Goal: Task Accomplishment & Management: Use online tool/utility

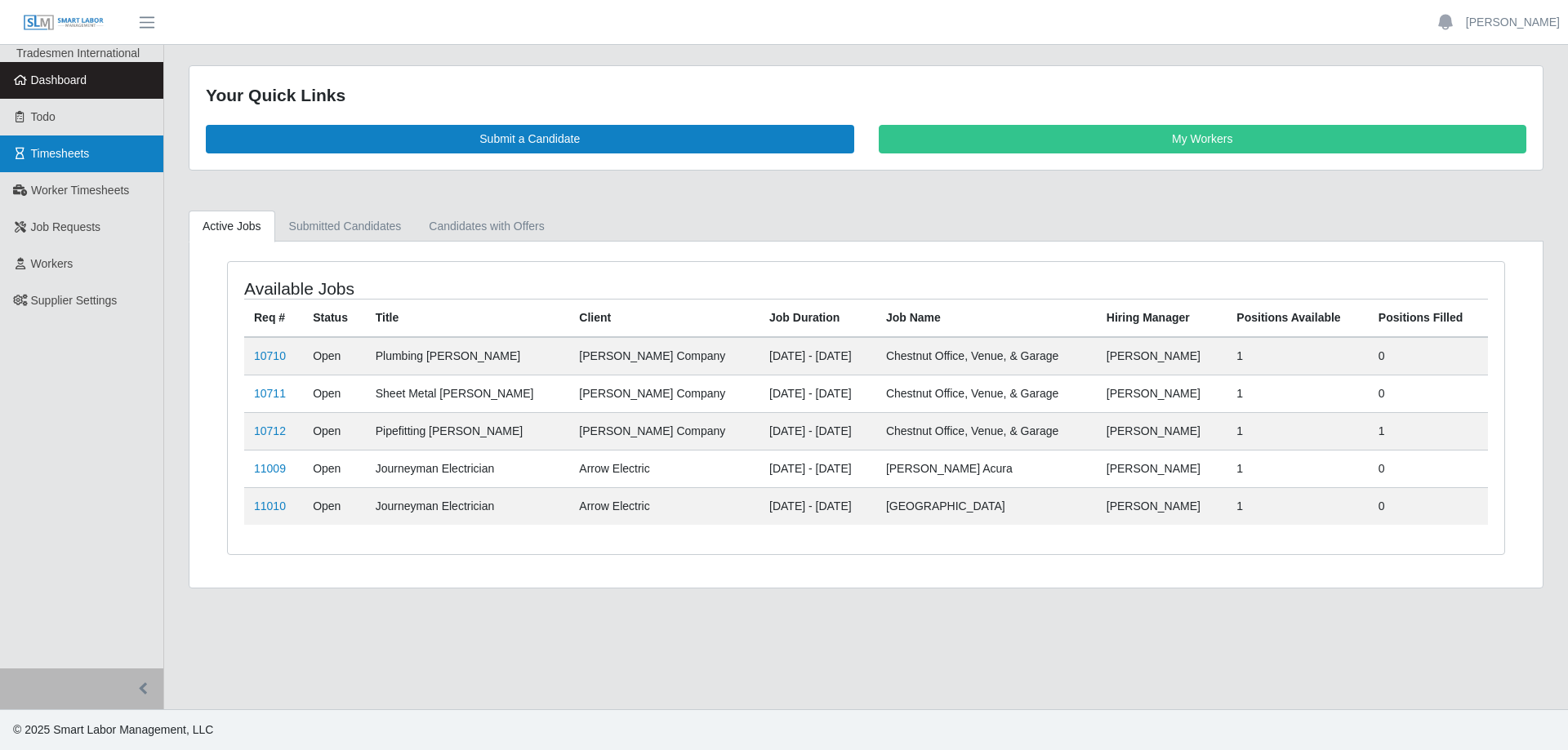
click at [85, 147] on span "Timesheets" at bounding box center [60, 154] width 59 height 13
click at [60, 147] on span "Timesheets" at bounding box center [60, 154] width 59 height 13
